Goal: Task Accomplishment & Management: Use online tool/utility

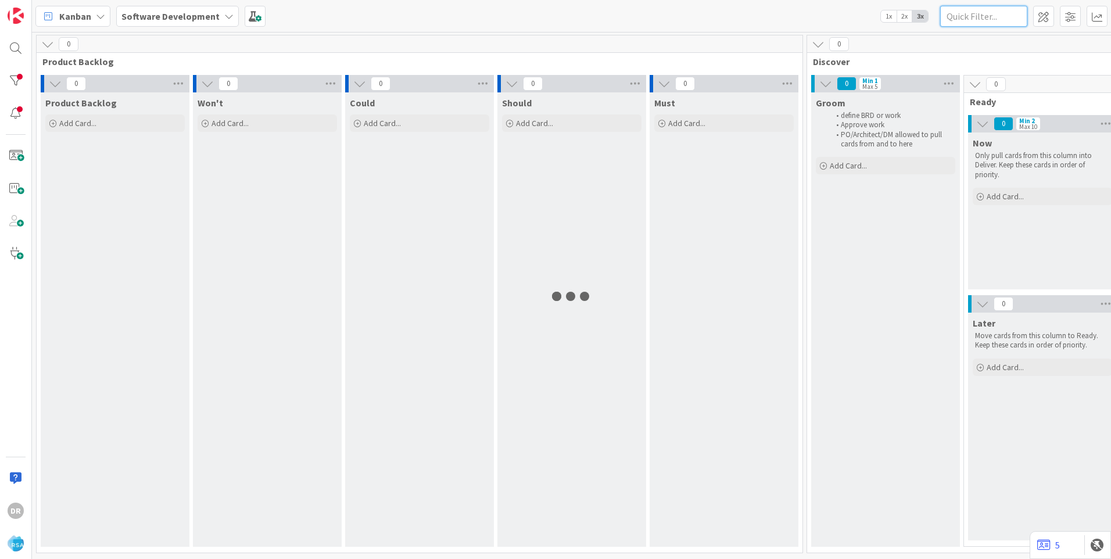
click at [978, 15] on input "text" at bounding box center [983, 16] width 87 height 21
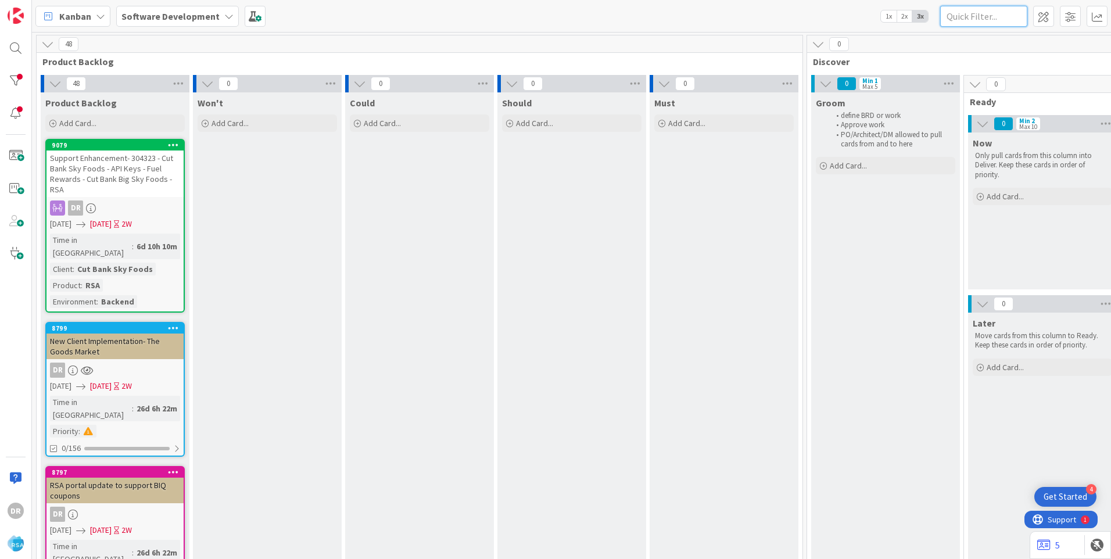
paste input "8797"
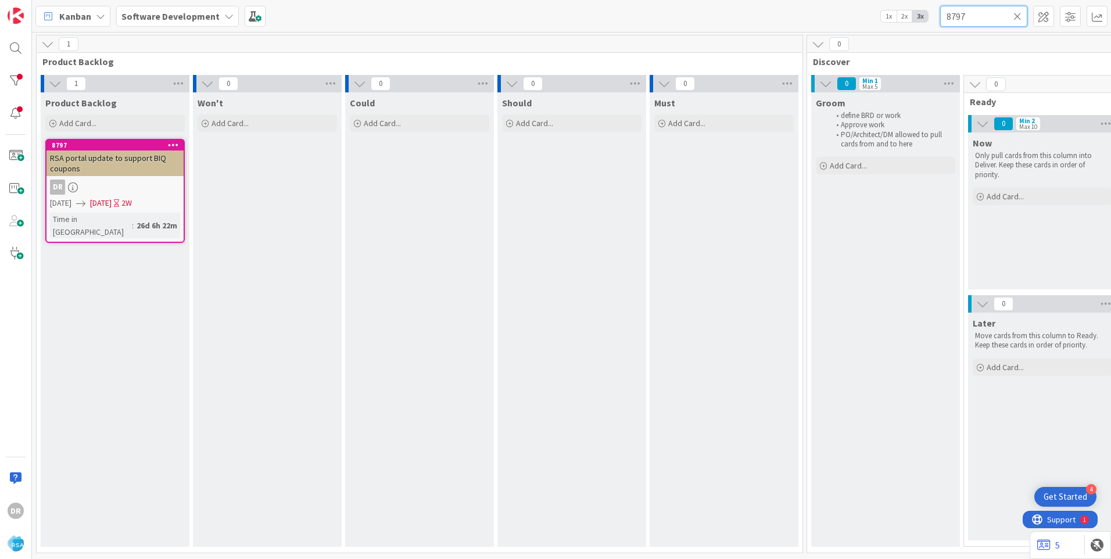
type input "8797"
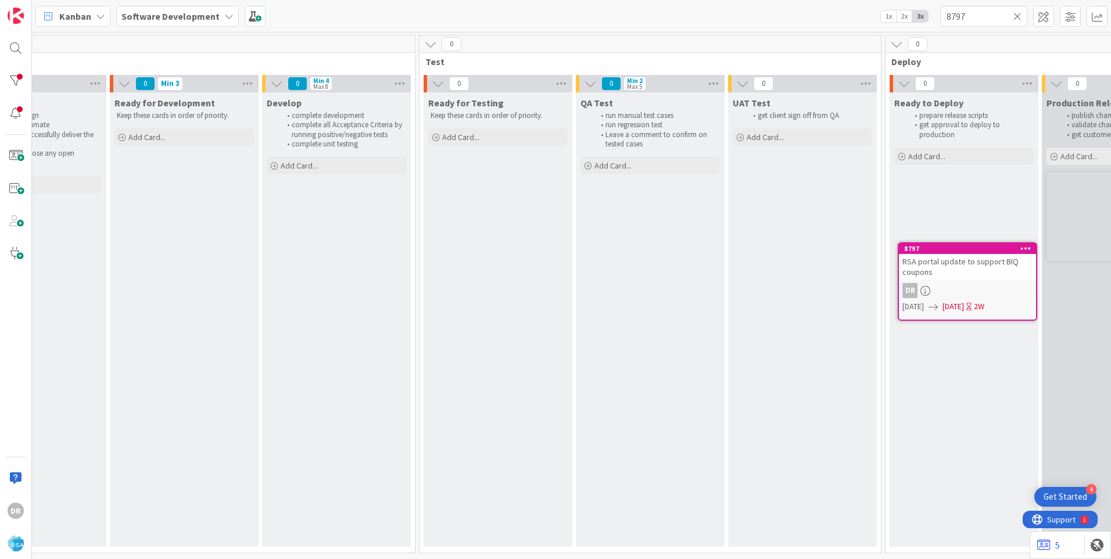
scroll to position [0, 1536]
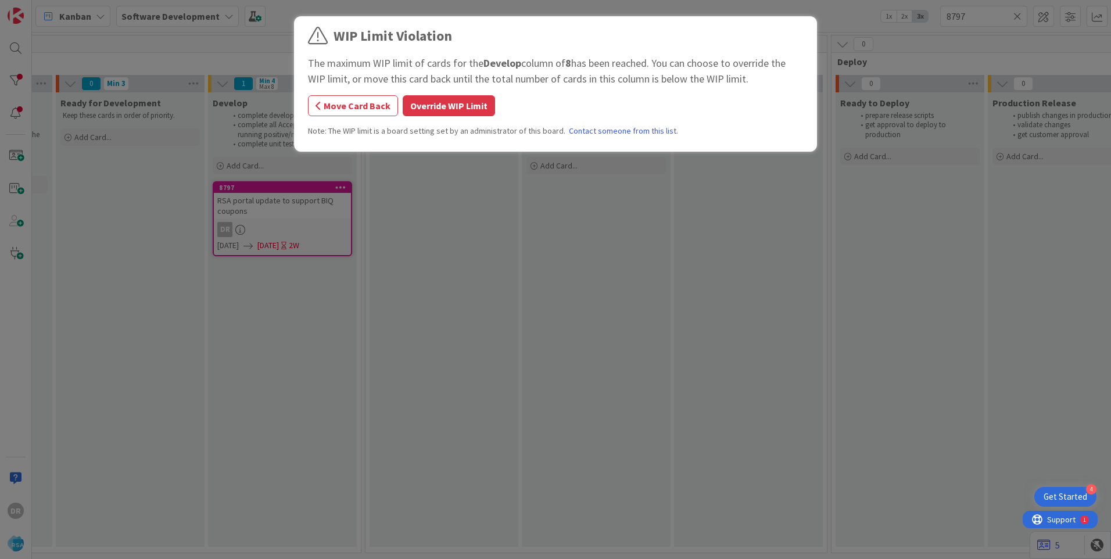
drag, startPoint x: 423, startPoint y: 109, endPoint x: 789, endPoint y: 425, distance: 483.3
click at [789, 425] on div "WIP Limit Violation The maximum WIP limit of cards for the Develop column of 8 …" at bounding box center [555, 279] width 1111 height 559
click at [369, 105] on button "Move Card Back" at bounding box center [353, 105] width 90 height 21
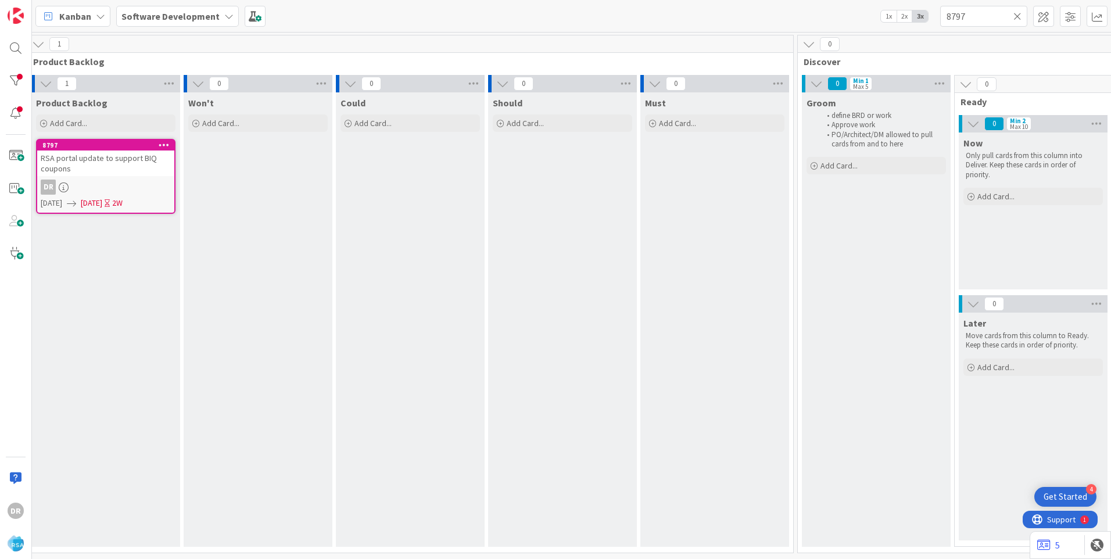
scroll to position [0, 0]
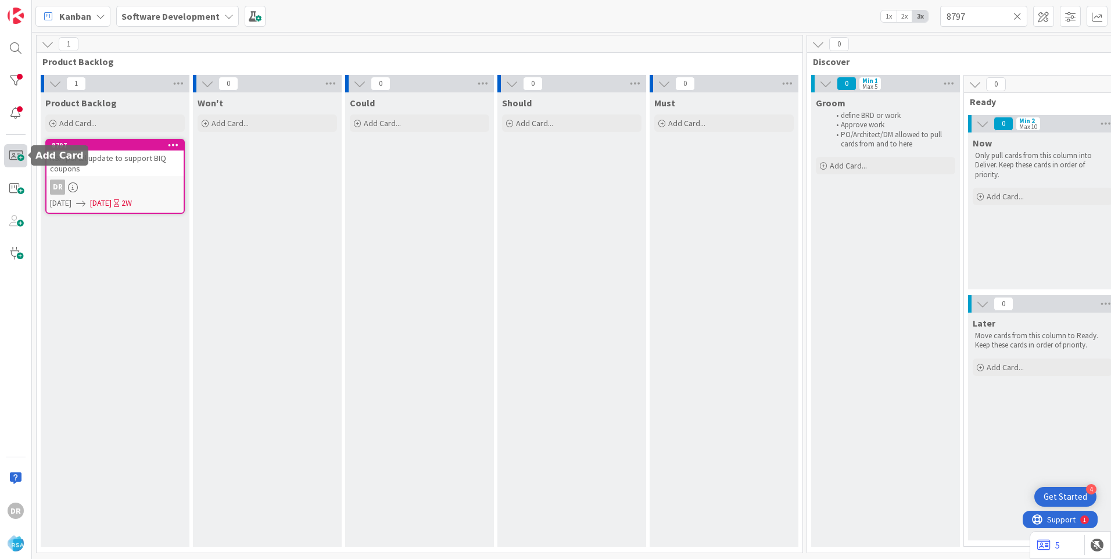
click at [13, 155] on span at bounding box center [15, 155] width 23 height 23
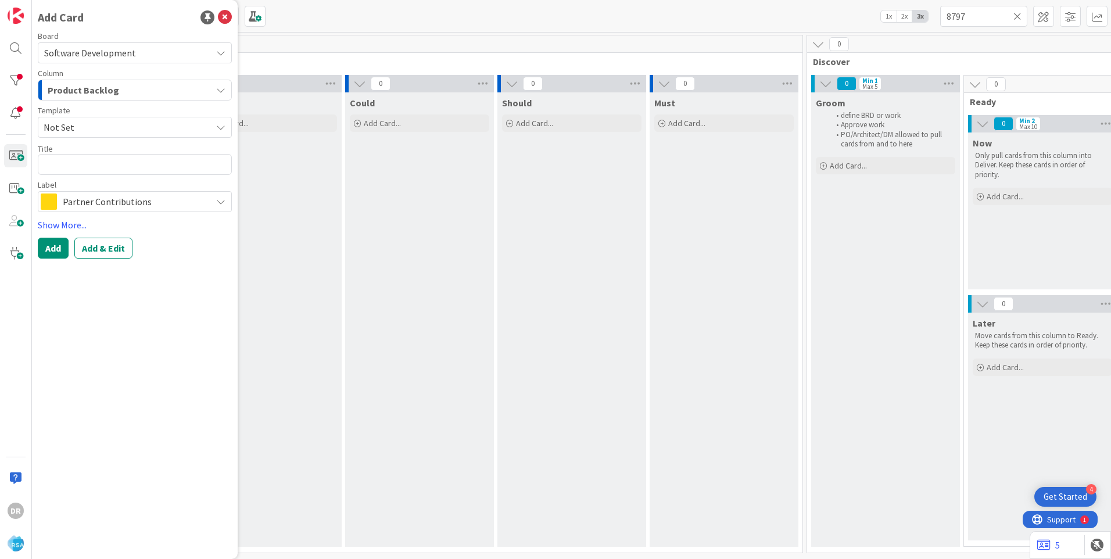
click at [106, 91] on span "Product Backlog" at bounding box center [83, 90] width 71 height 15
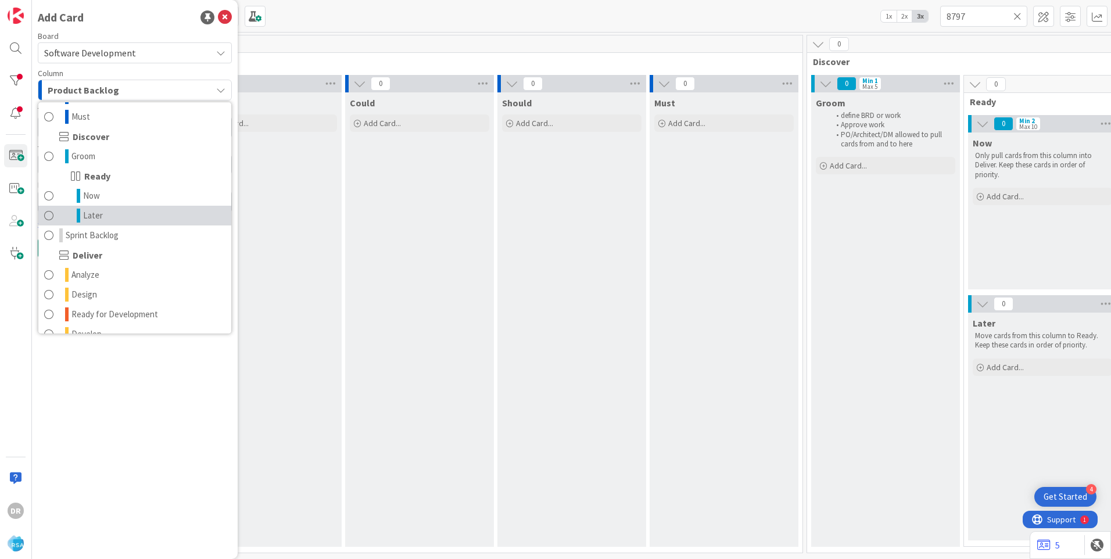
scroll to position [157, 0]
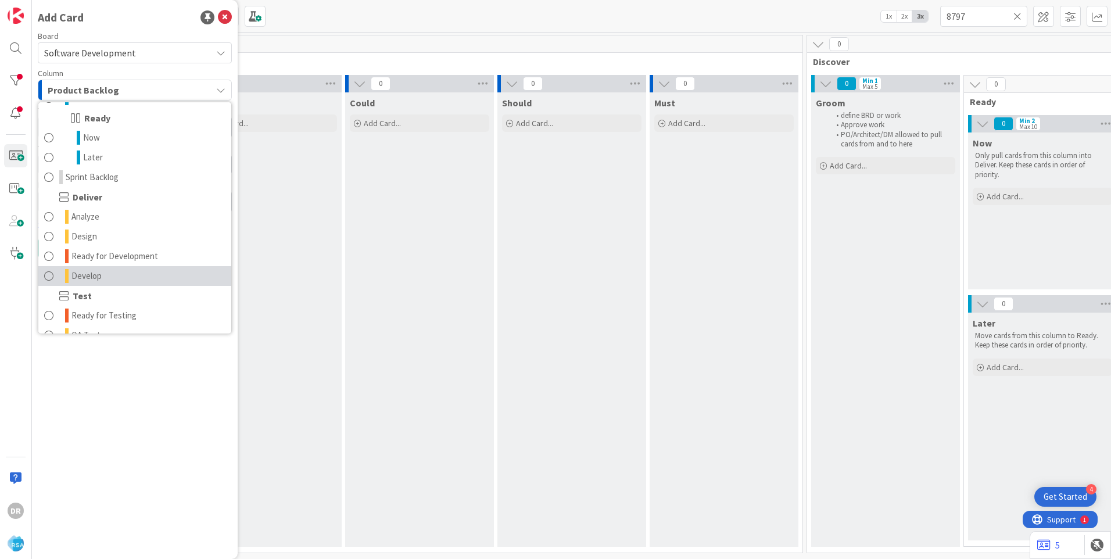
click at [88, 277] on span "Develop" at bounding box center [86, 276] width 30 height 14
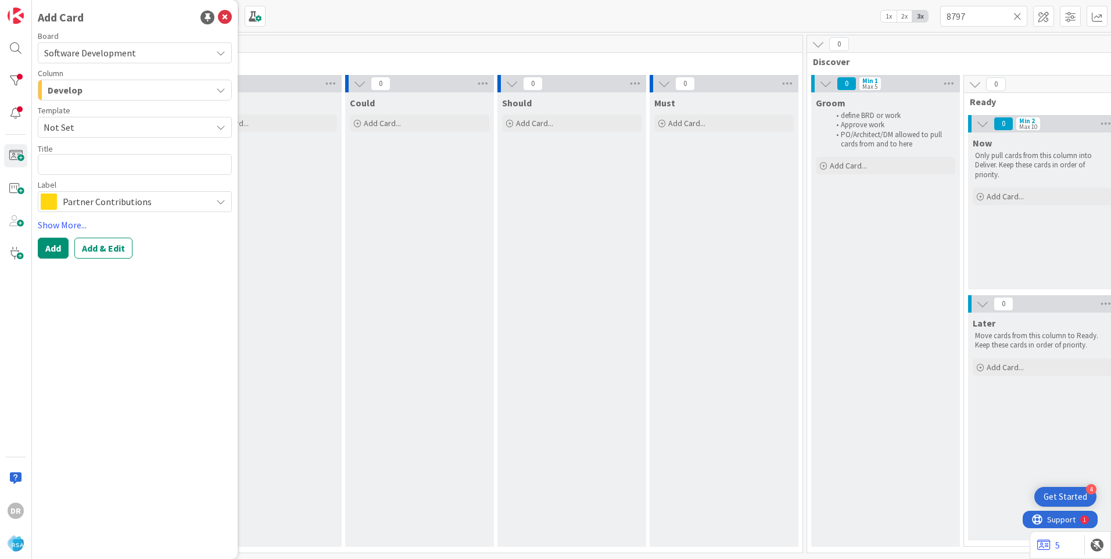
click at [89, 127] on span "Not Set" at bounding box center [123, 127] width 159 height 15
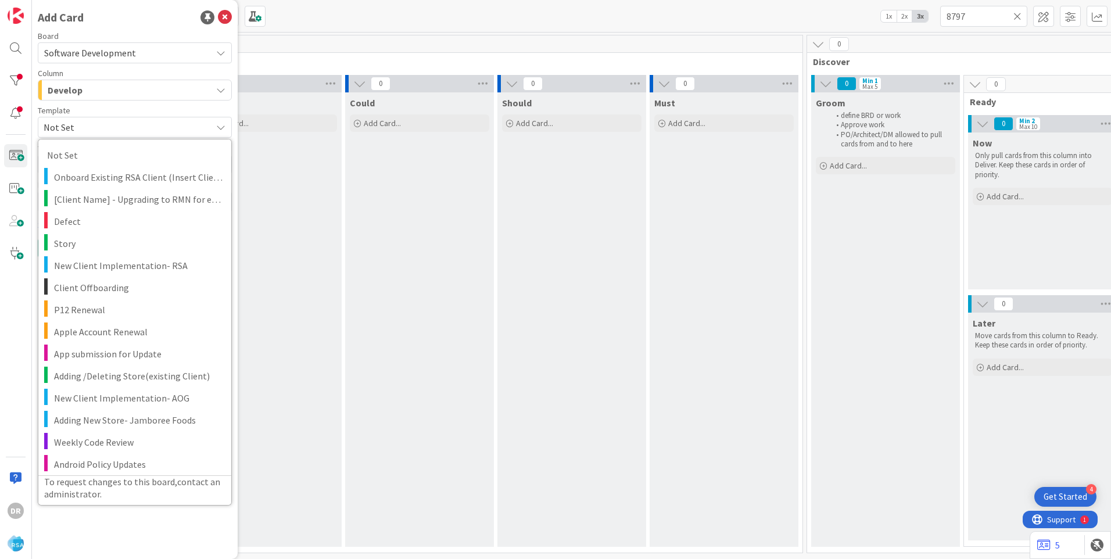
click at [131, 109] on div "Template" at bounding box center [135, 110] width 194 height 8
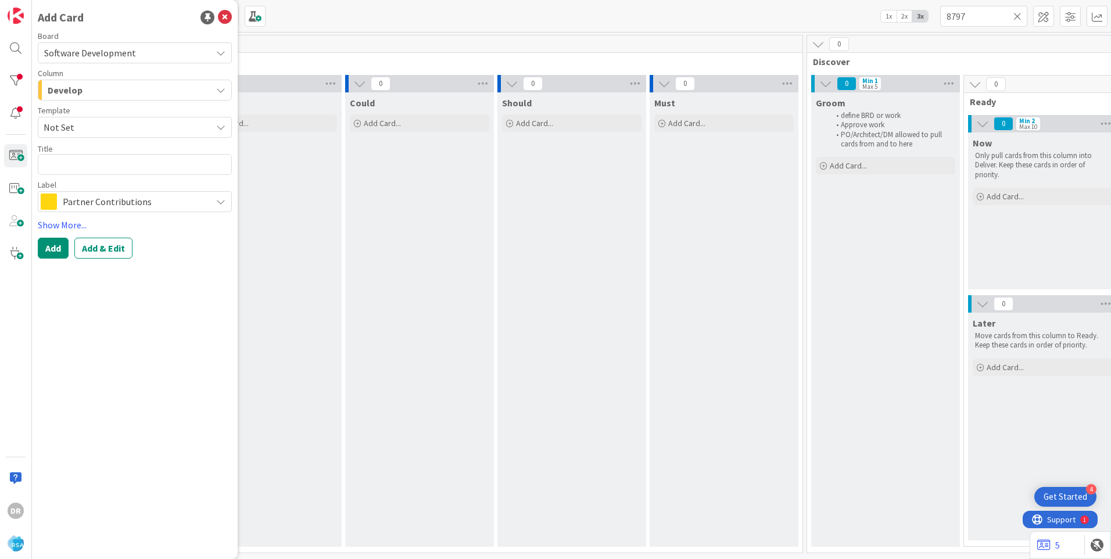
click at [120, 126] on span "Not Set" at bounding box center [123, 127] width 159 height 15
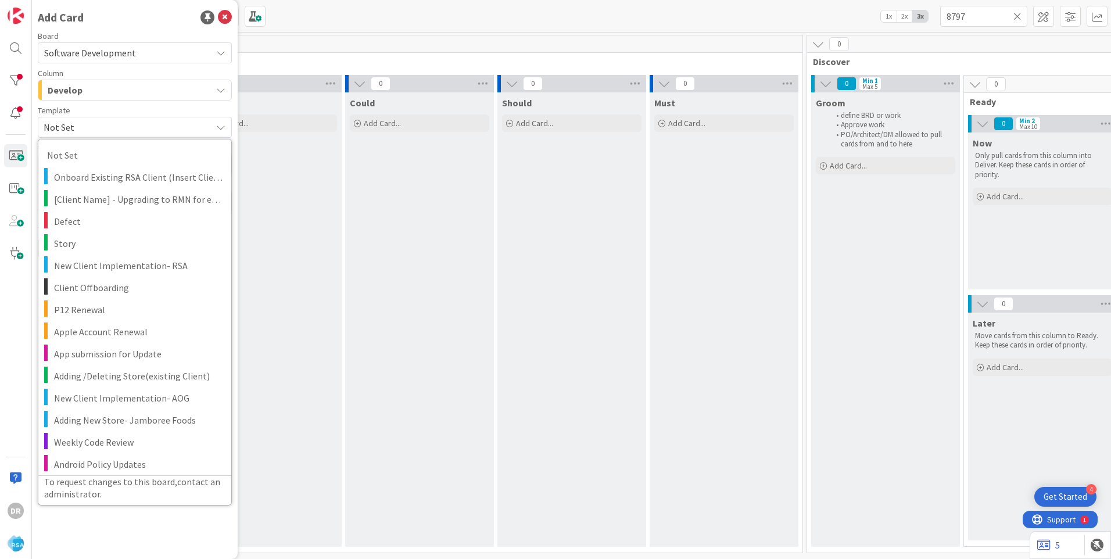
click at [148, 112] on div "Template" at bounding box center [135, 110] width 194 height 8
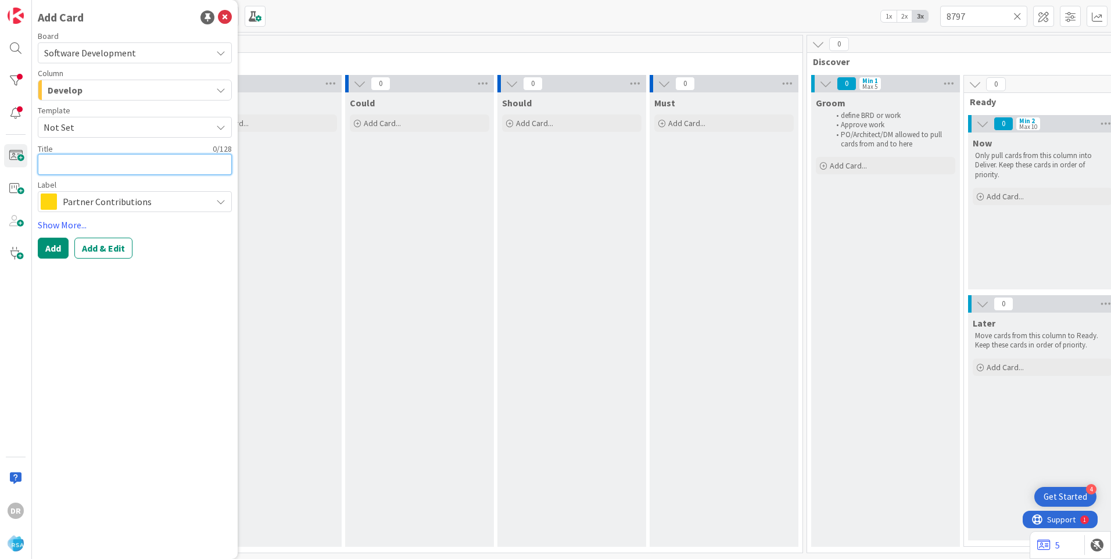
click at [135, 167] on textarea at bounding box center [135, 164] width 194 height 21
click at [71, 163] on textarea at bounding box center [135, 164] width 194 height 21
paste textarea "Enable true multi limit for BIQ coupons"
type textarea "x"
type textarea "Enable true multi limit for BIQ coupons"
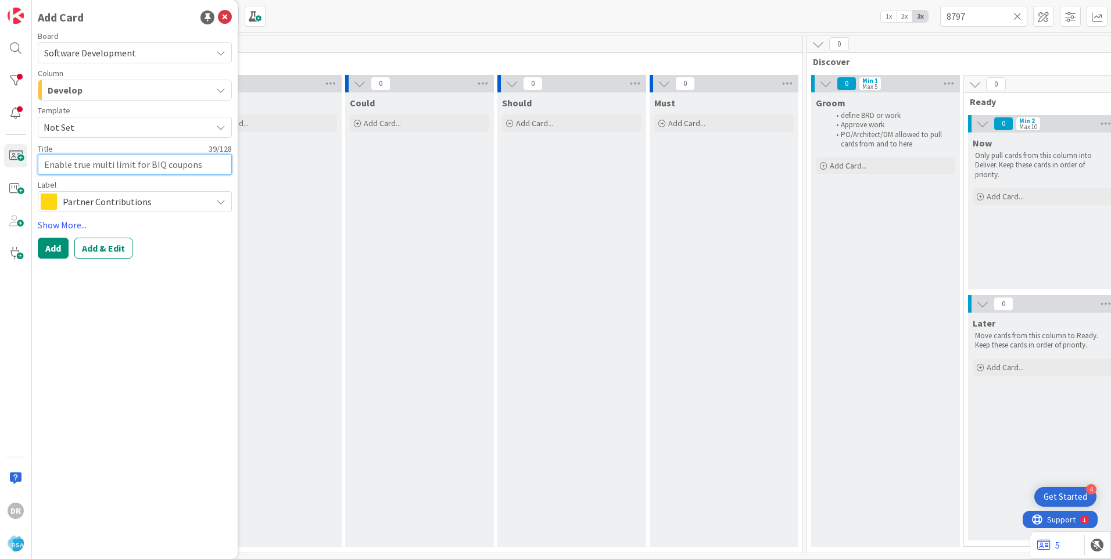
type textarea "x"
type textarea "Enable true multi limit for BIQ coupons-"
type textarea "x"
type textarea "Enable true multi limit for BIQ coupons-B"
type textarea "x"
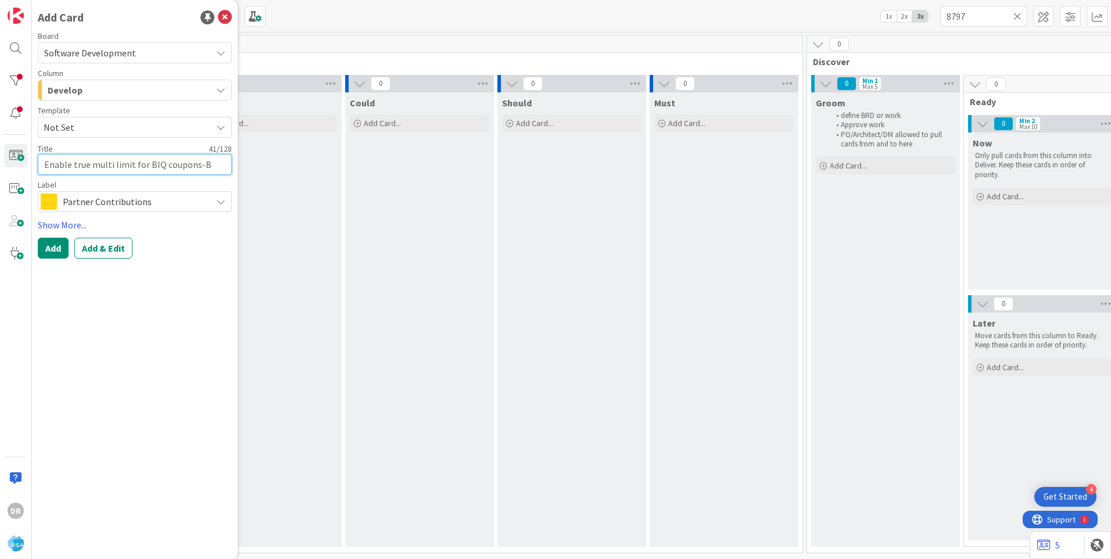
type textarea "Enable true multi limit for BIQ coupons-Ba"
type textarea "x"
type textarea "Enable true multi limit for BIQ coupons-Bac"
type textarea "x"
type textarea "Enable true multi limit for BIQ coupons-Back"
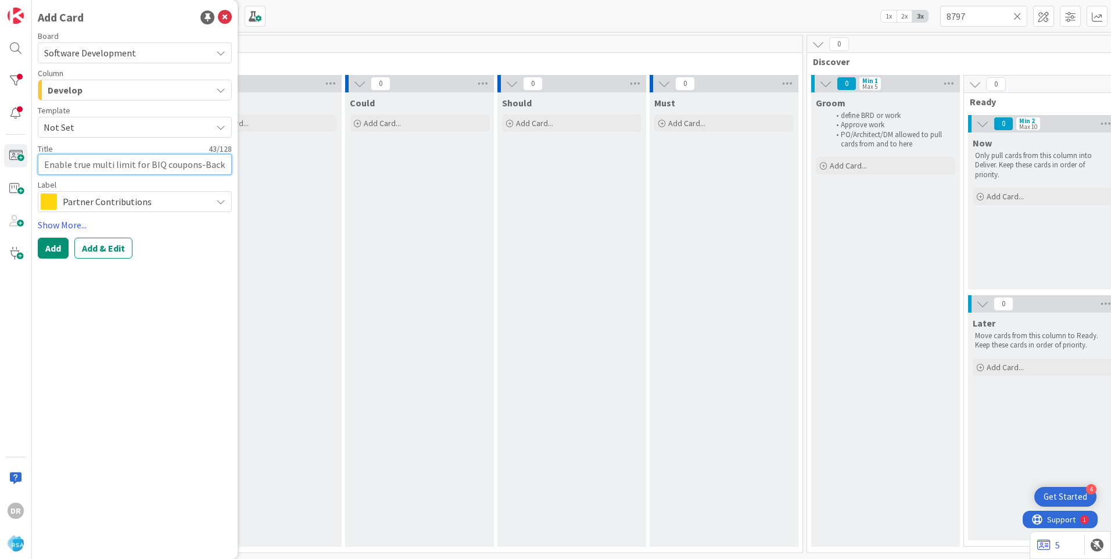
type textarea "x"
type textarea "Enable true multi limit for BIQ coupons-[PERSON_NAME]"
type textarea "x"
type textarea "Enable true multi limit for BIQ coupons-[PERSON_NAME]"
type textarea "x"
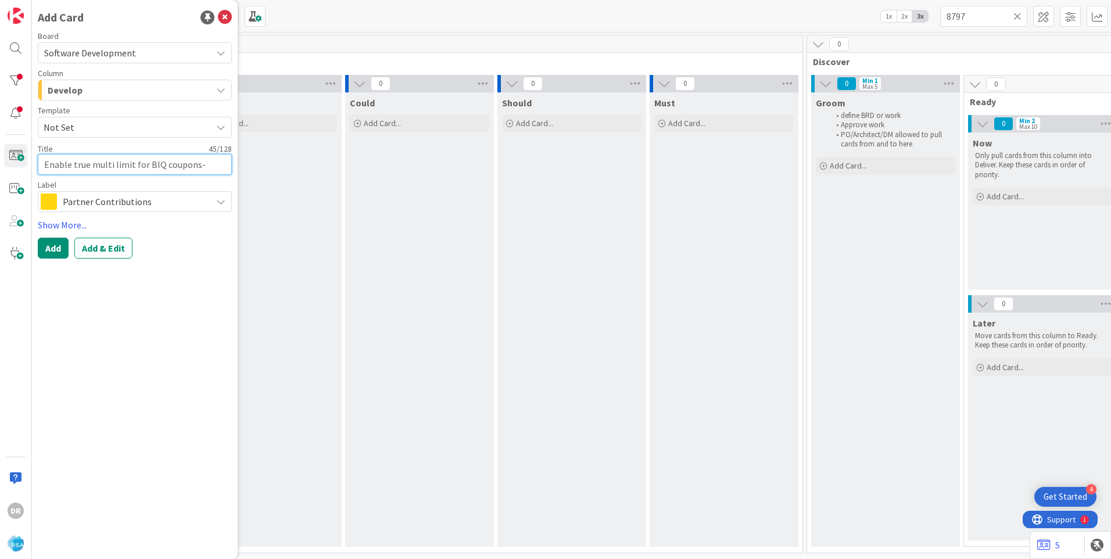
type textarea "Enable true multi limit for BIQ coupons-Backend"
type textarea "x"
type textarea "Enable true multi limit for BIQ coupons-Backend"
type textarea "x"
type textarea "Enable true multi limit for BIQ coupons-Backend c"
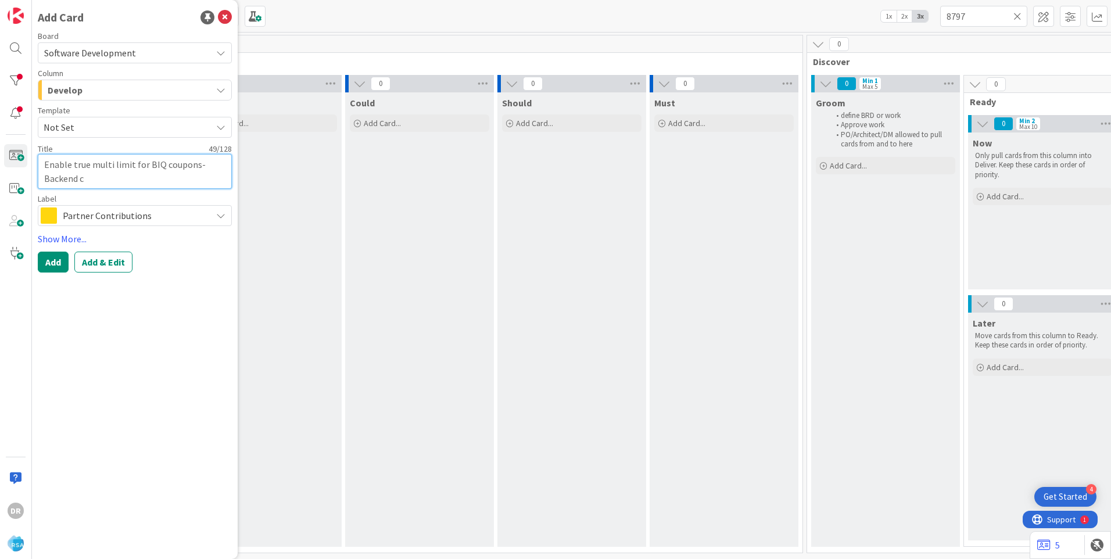
type textarea "x"
type textarea "Enable true multi limit for BIQ coupons-Backend ch"
type textarea "x"
type textarea "Enable true multi limit for BIQ coupons-Backend cha"
type textarea "x"
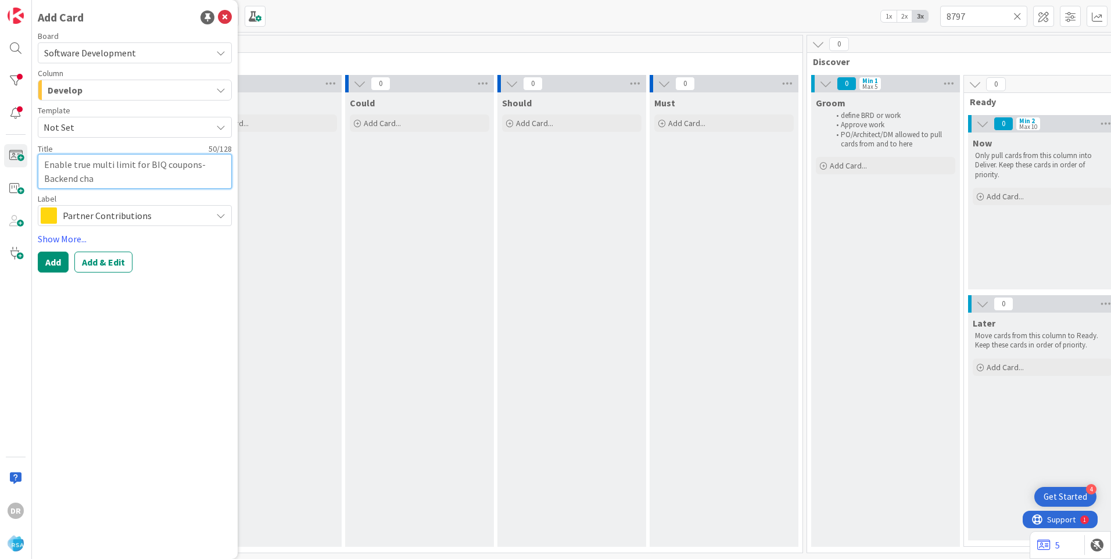
type textarea "Enable true multi limit for BIQ coupons-Backend chan"
type textarea "x"
type textarea "Enable true multi limit for BIQ coupons-Backend [PERSON_NAME]"
type textarea "x"
type textarea "Enable true multi limit for BIQ coupons-Backend change"
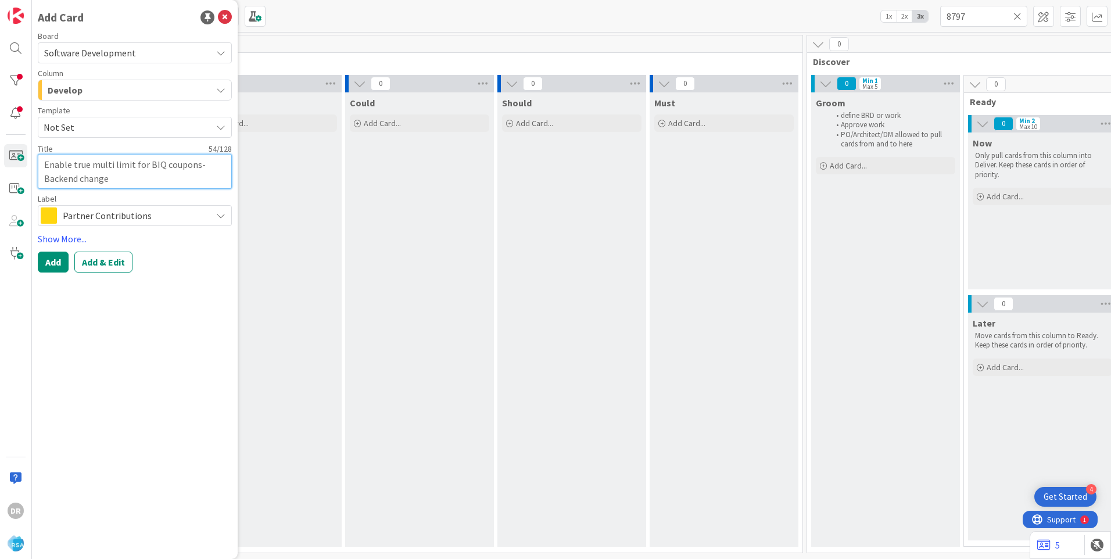
type textarea "x"
type textarea "Enable true multi limit for BIQ coupons-Backend changes"
click at [60, 239] on link "Show More..." at bounding box center [135, 239] width 194 height 14
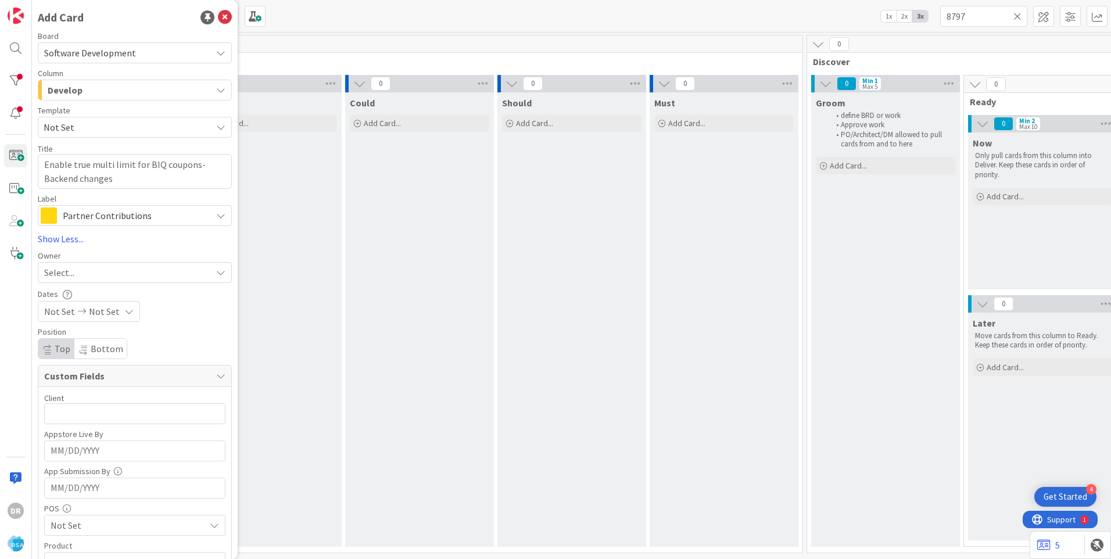
click at [62, 278] on span "Select..." at bounding box center [59, 273] width 30 height 14
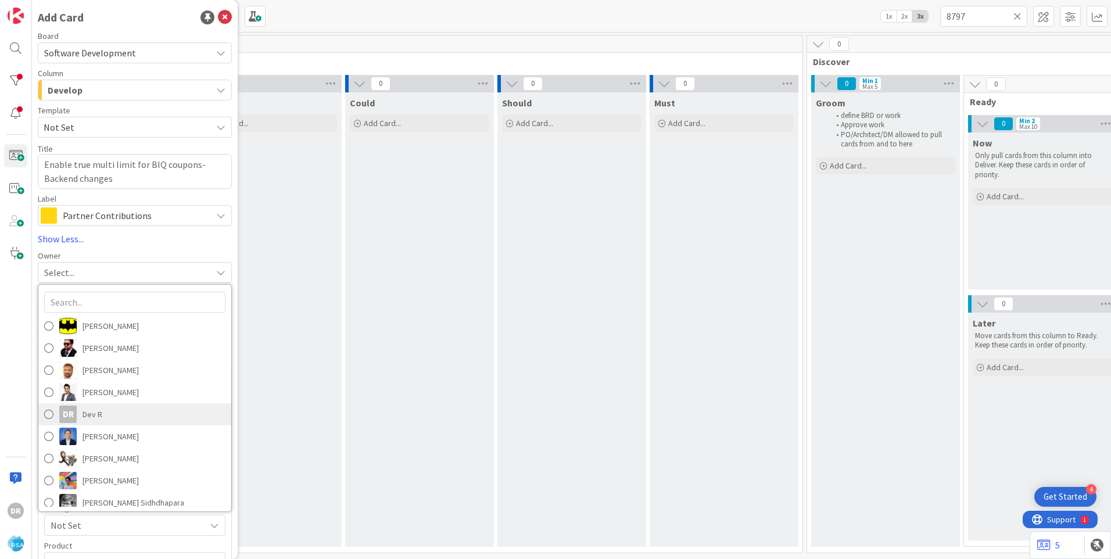
click at [80, 414] on link "DR [PERSON_NAME]" at bounding box center [134, 414] width 193 height 22
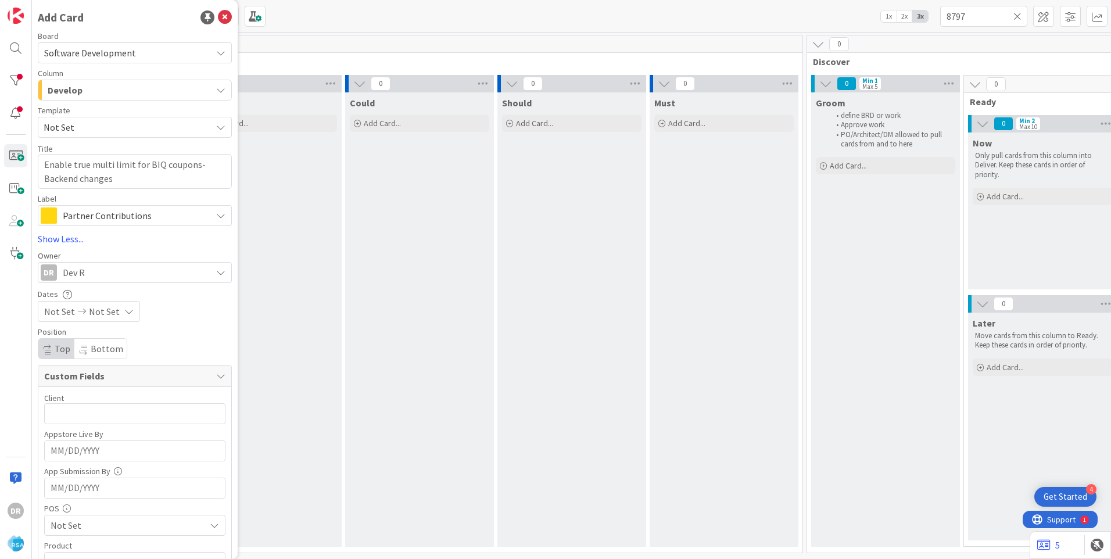
click at [173, 208] on span "Partner Contributions" at bounding box center [134, 215] width 143 height 16
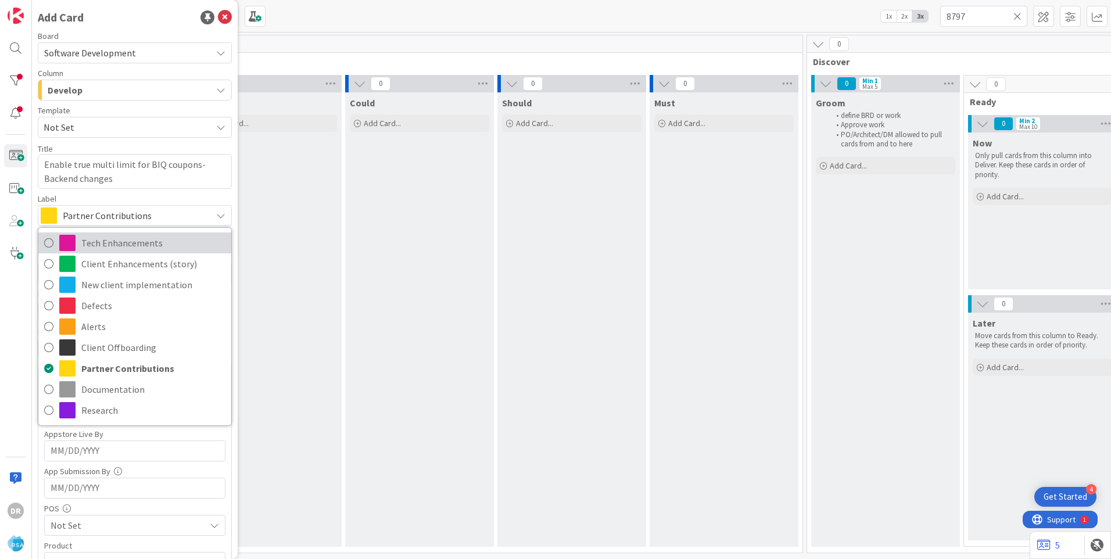
click at [139, 237] on span "Tech Enhancements" at bounding box center [153, 242] width 144 height 17
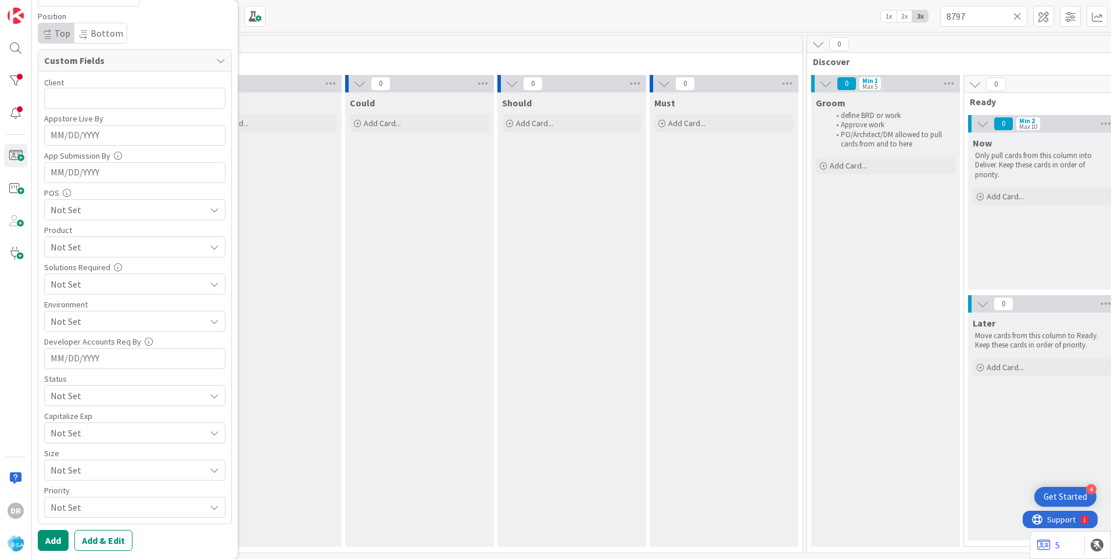
scroll to position [316, 0]
click at [53, 538] on button "Add" at bounding box center [53, 539] width 31 height 21
type textarea "x"
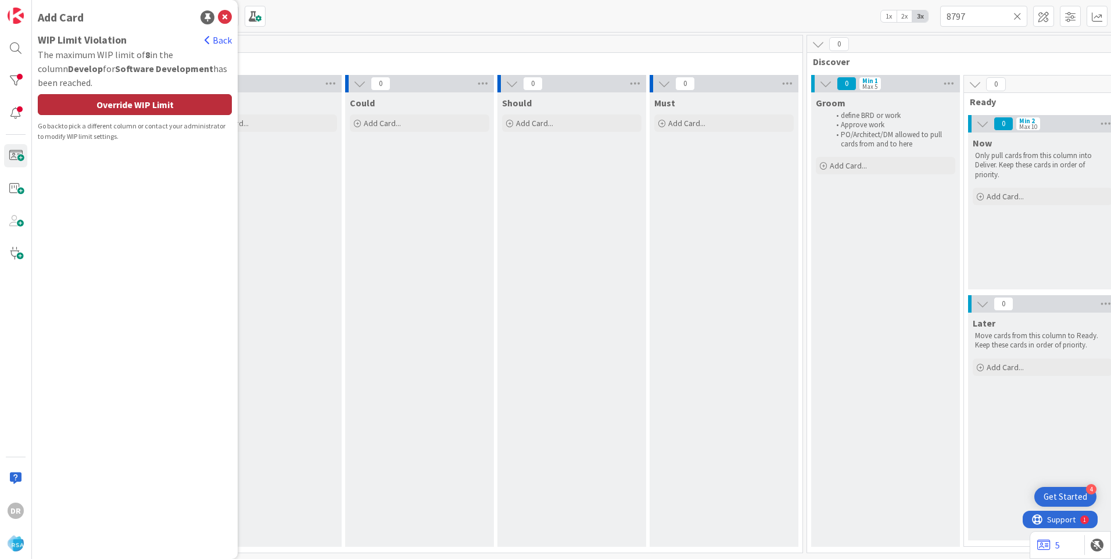
click at [155, 105] on div "Override WIP Limit" at bounding box center [135, 104] width 194 height 21
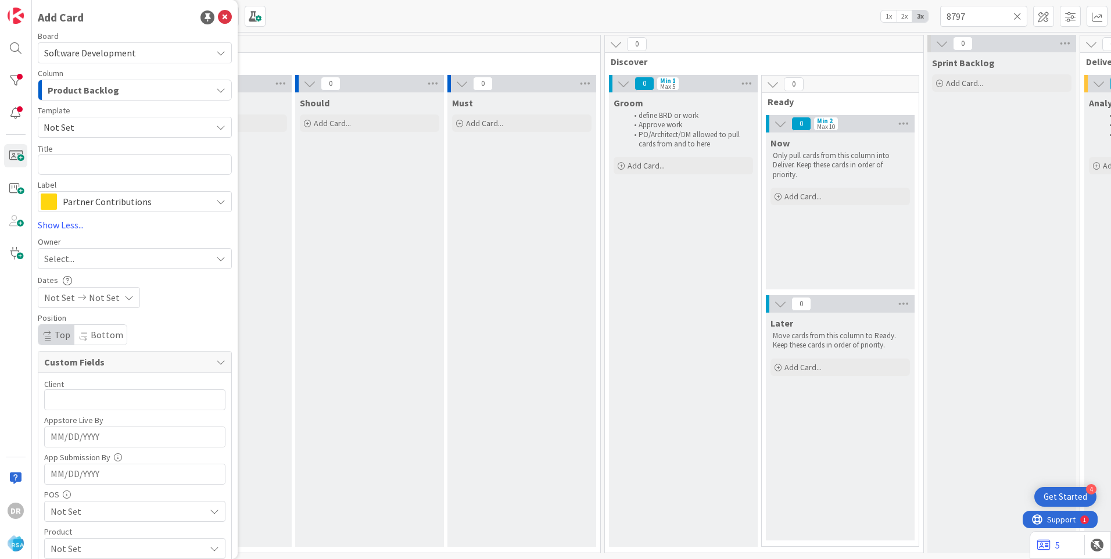
scroll to position [0, 201]
click at [1018, 17] on icon at bounding box center [1018, 16] width 8 height 10
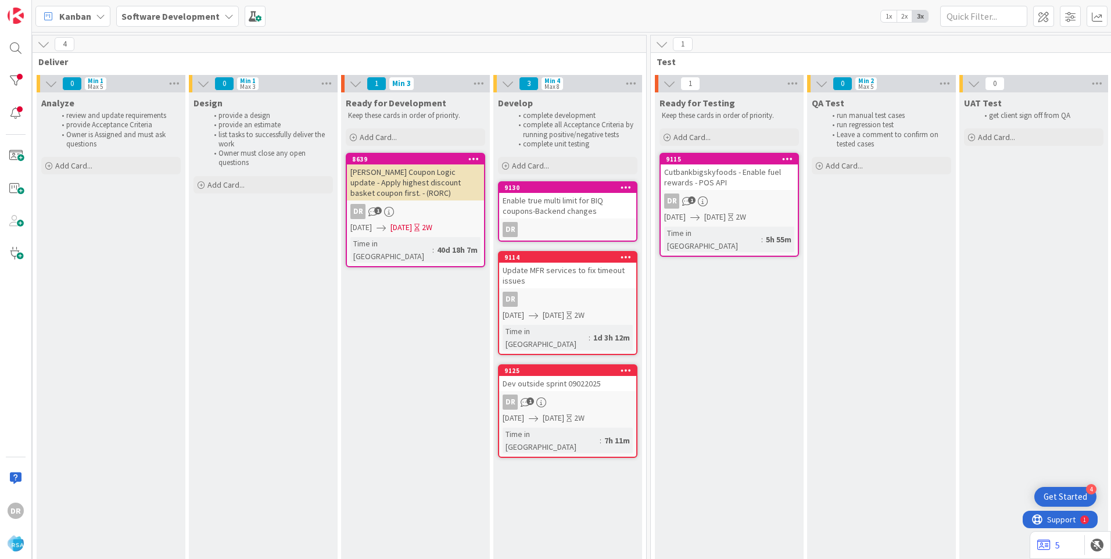
scroll to position [0, 1258]
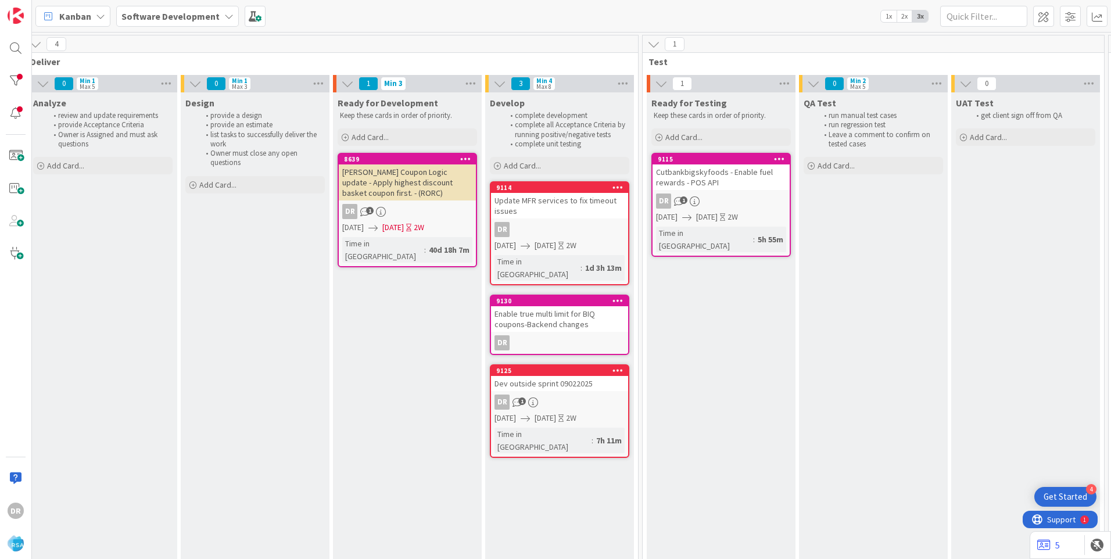
click at [550, 201] on div "Update MFR services to fix timeout issues" at bounding box center [559, 206] width 137 height 26
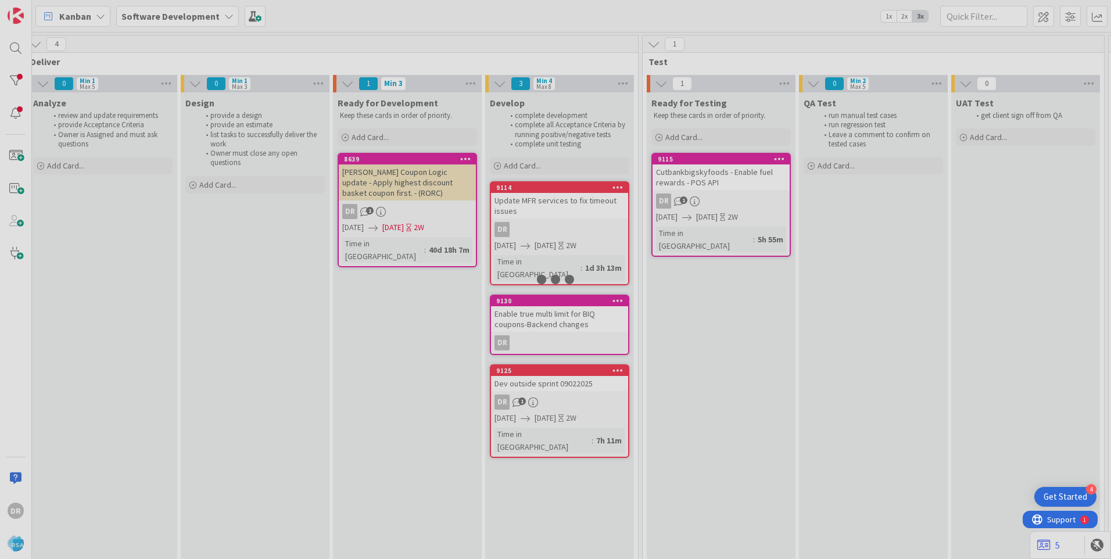
click at [550, 201] on div at bounding box center [555, 279] width 1111 height 559
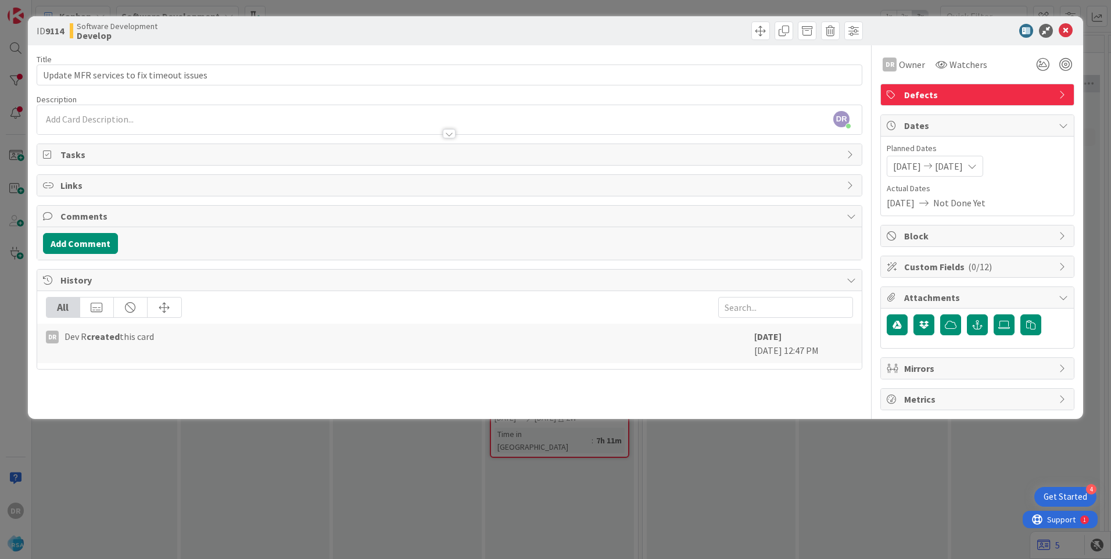
click at [100, 116] on div "DR [PERSON_NAME] just joined" at bounding box center [449, 119] width 825 height 29
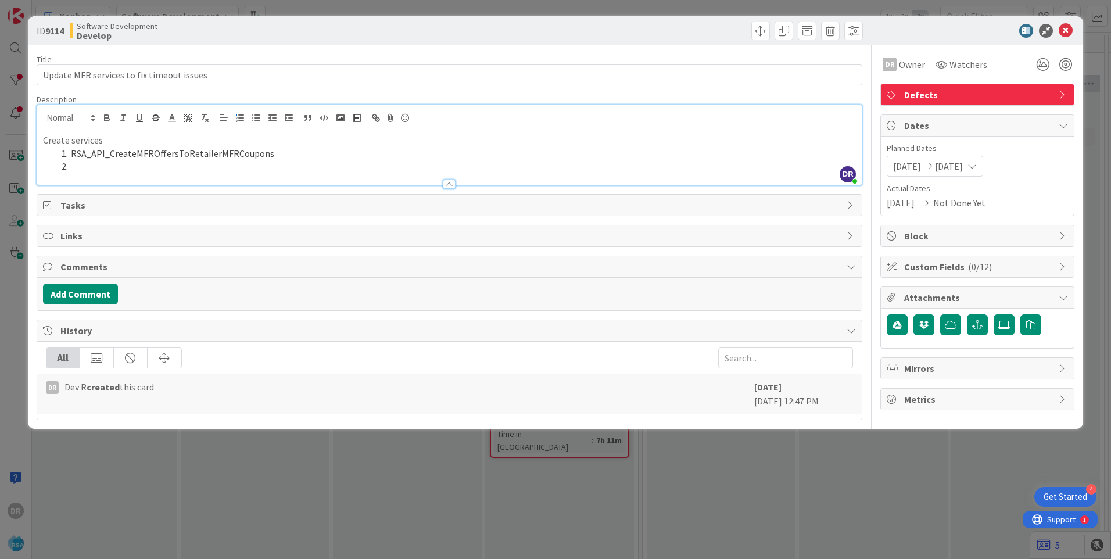
click at [85, 170] on li at bounding box center [456, 166] width 799 height 13
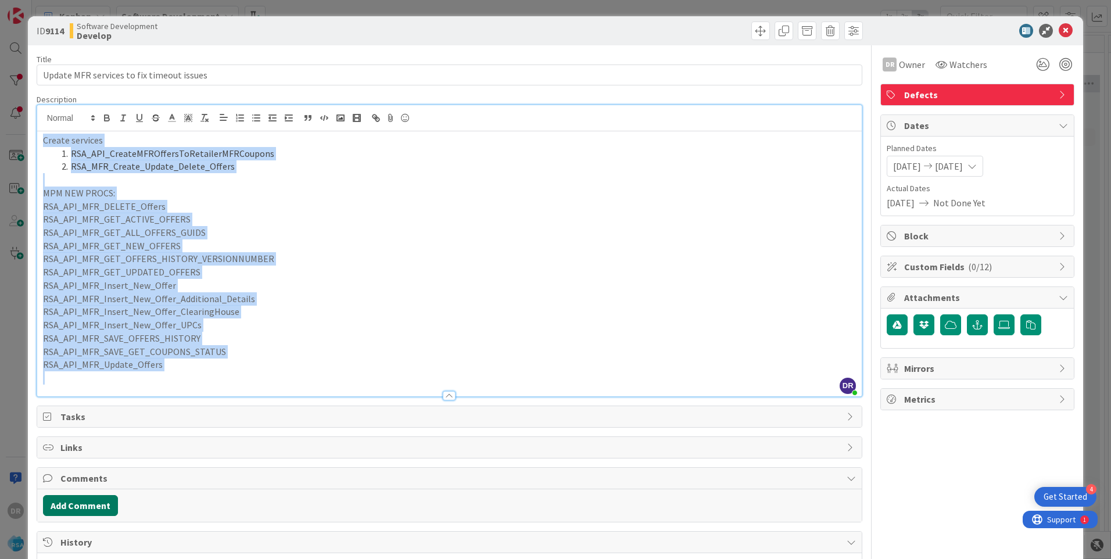
click at [96, 506] on button "Add Comment" at bounding box center [80, 505] width 75 height 21
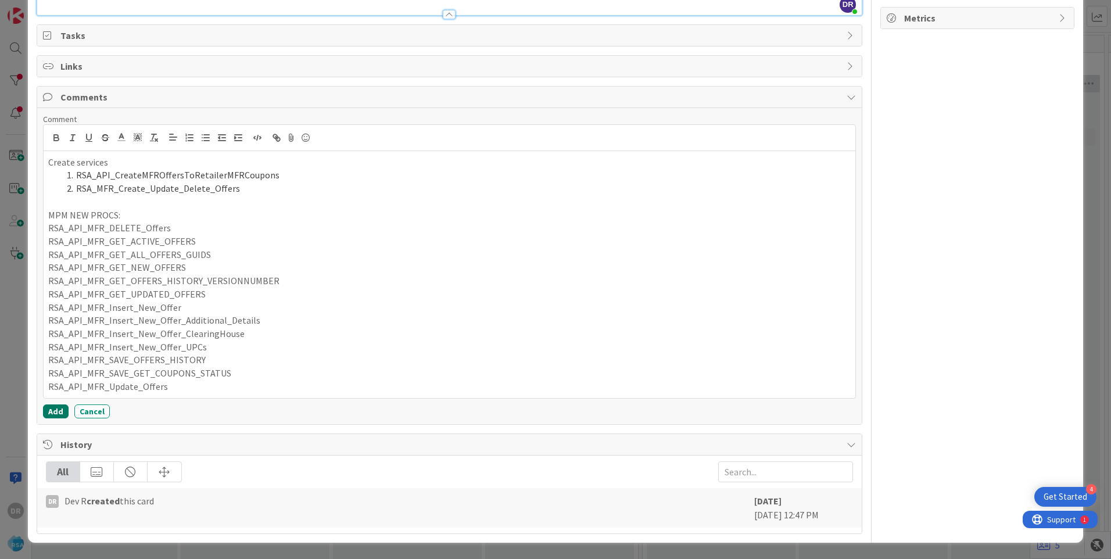
click at [49, 413] on button "Add" at bounding box center [56, 412] width 26 height 14
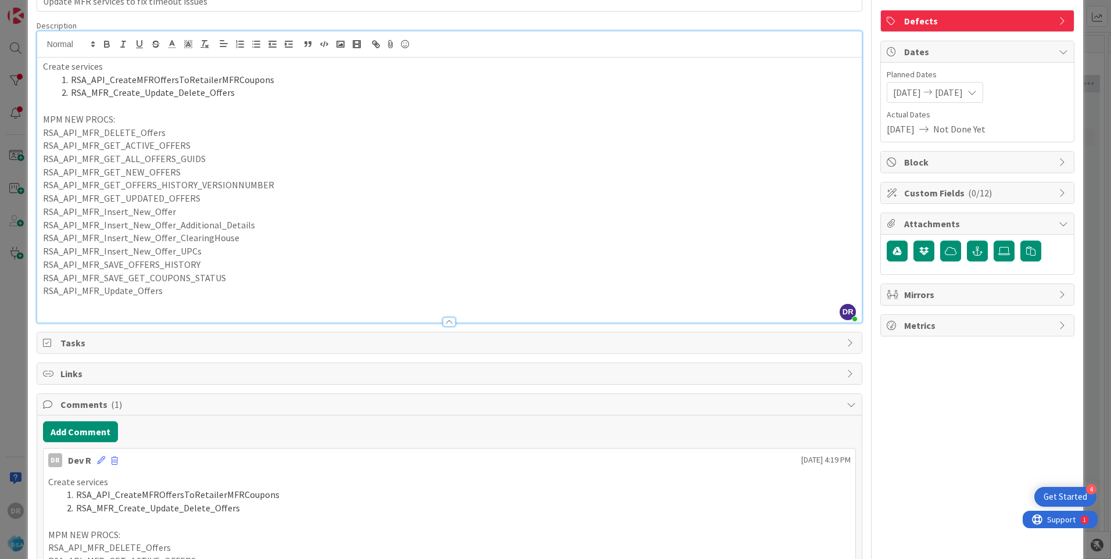
scroll to position [0, 0]
